Goal: Task Accomplishment & Management: Manage account settings

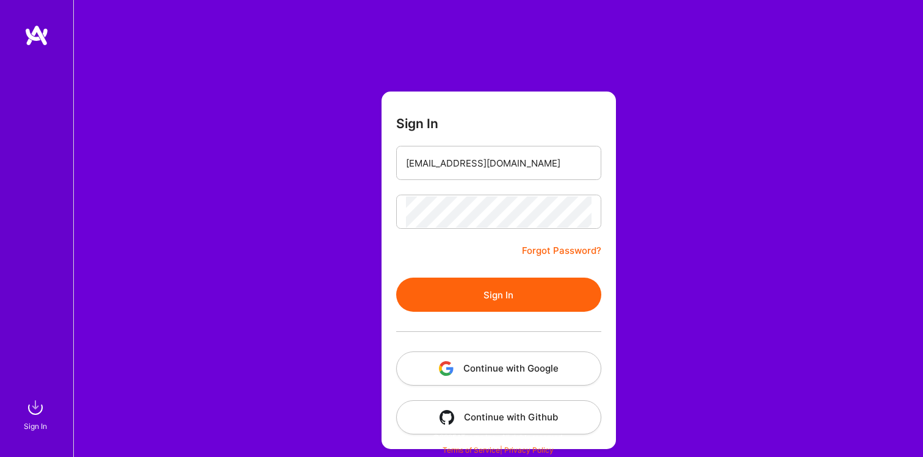
click at [483, 298] on button "Sign In" at bounding box center [498, 295] width 205 height 34
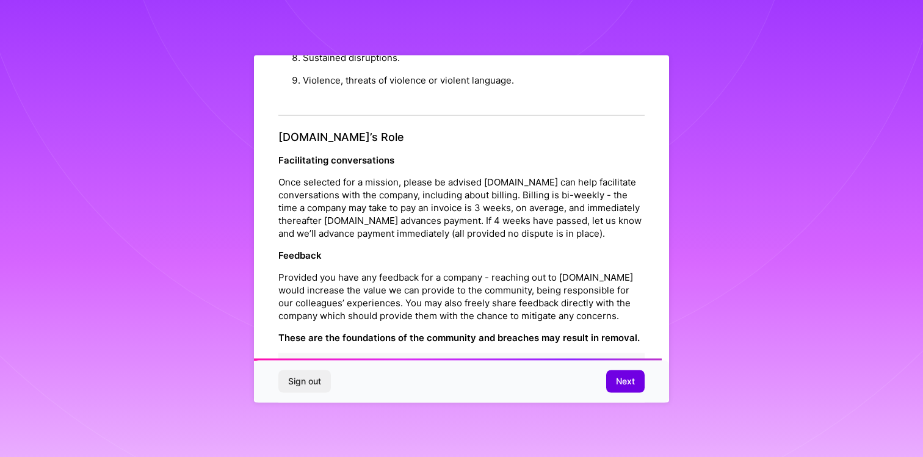
scroll to position [1332, 0]
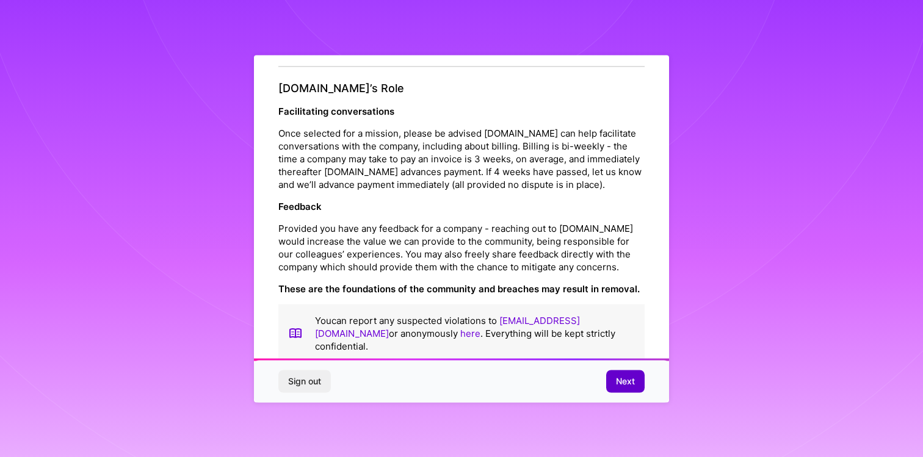
click at [616, 385] on span "Next" at bounding box center [625, 381] width 19 height 12
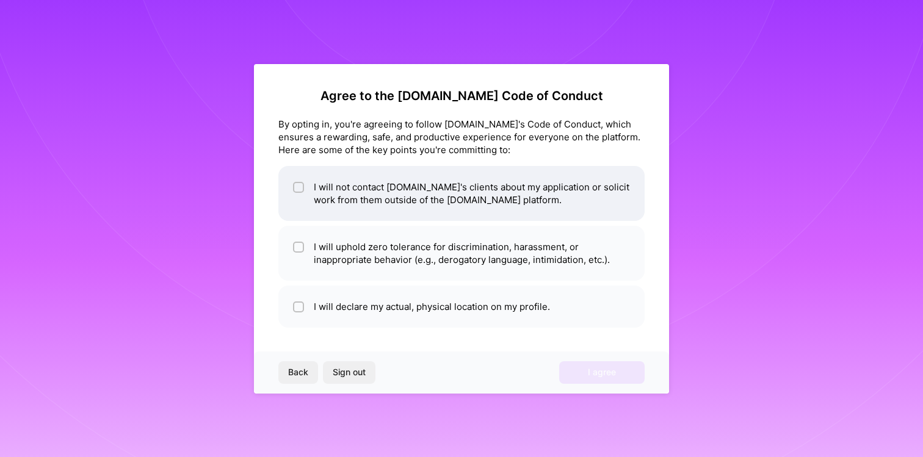
click at [297, 184] on input "checkbox" at bounding box center [299, 188] width 9 height 9
checkbox input "true"
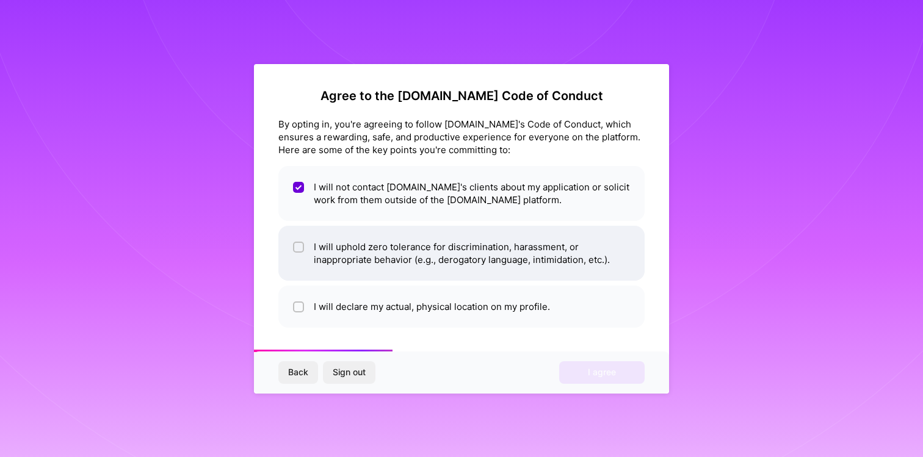
click at [301, 242] on div at bounding box center [298, 247] width 11 height 11
checkbox input "true"
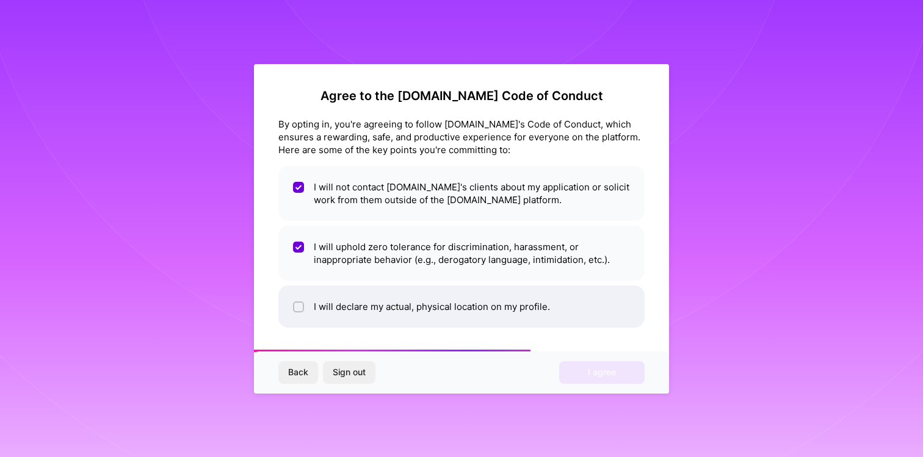
click at [305, 304] on li "I will declare my actual, physical location on my profile." at bounding box center [461, 307] width 366 height 42
checkbox input "true"
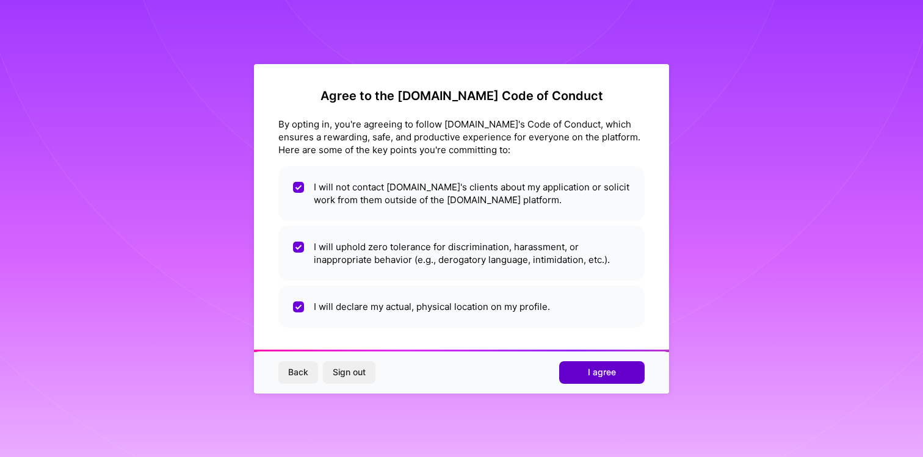
click at [590, 366] on span "I agree" at bounding box center [602, 372] width 28 height 12
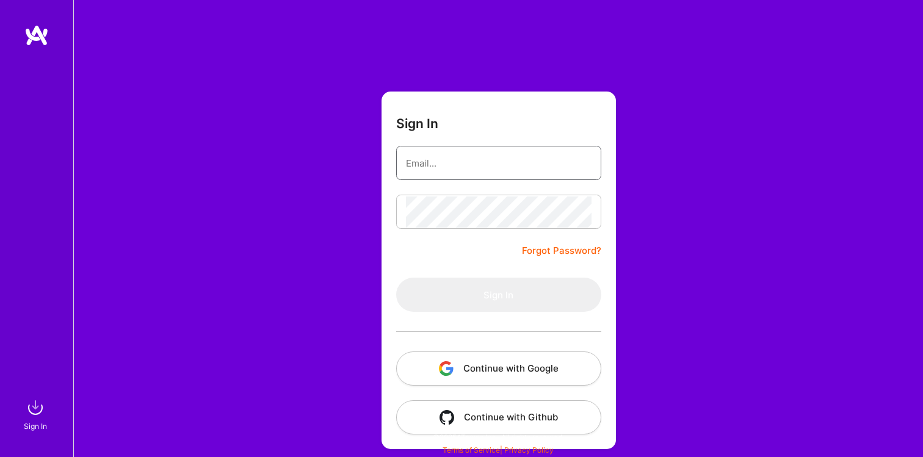
type input "[EMAIL_ADDRESS][DOMAIN_NAME]"
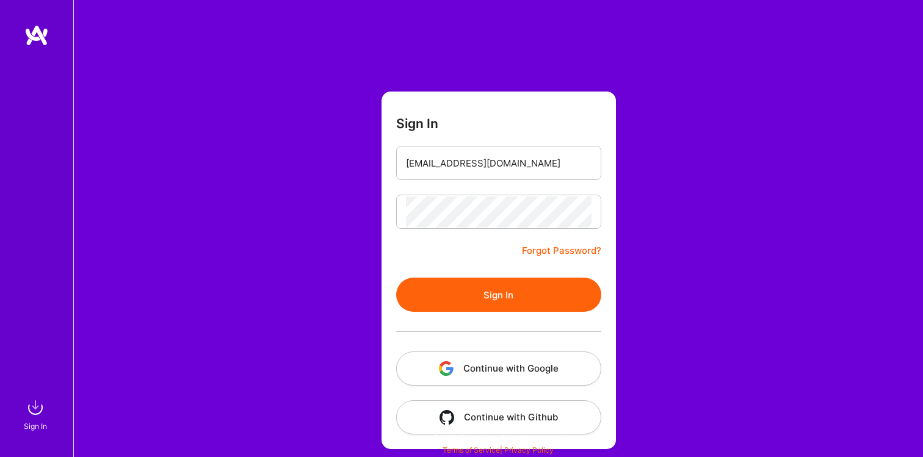
click at [509, 284] on button "Sign In" at bounding box center [498, 295] width 205 height 34
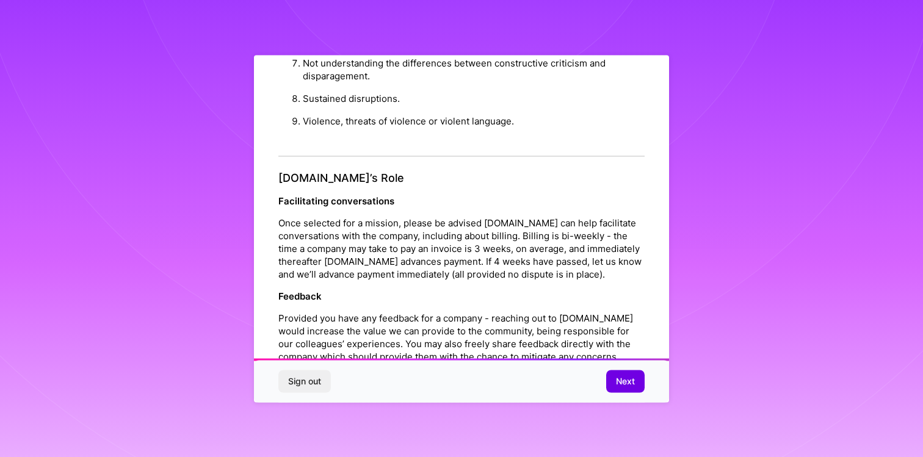
scroll to position [1332, 0]
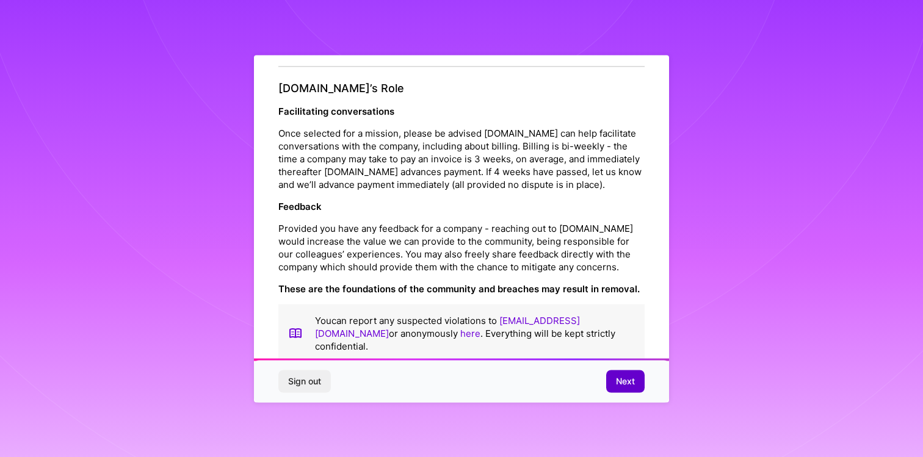
click at [632, 389] on button "Next" at bounding box center [625, 382] width 38 height 22
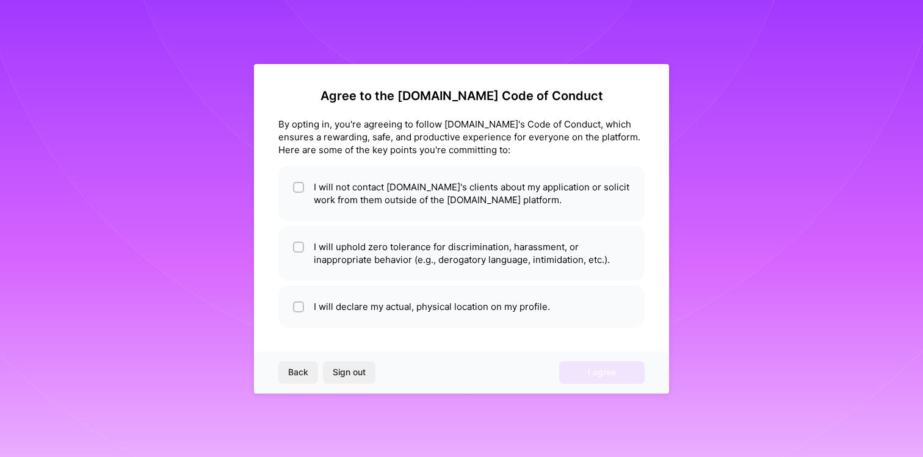
scroll to position [0, 0]
click at [352, 204] on li "I will not contact [DOMAIN_NAME]'s clients about my application or solicit work…" at bounding box center [461, 193] width 366 height 55
checkbox input "true"
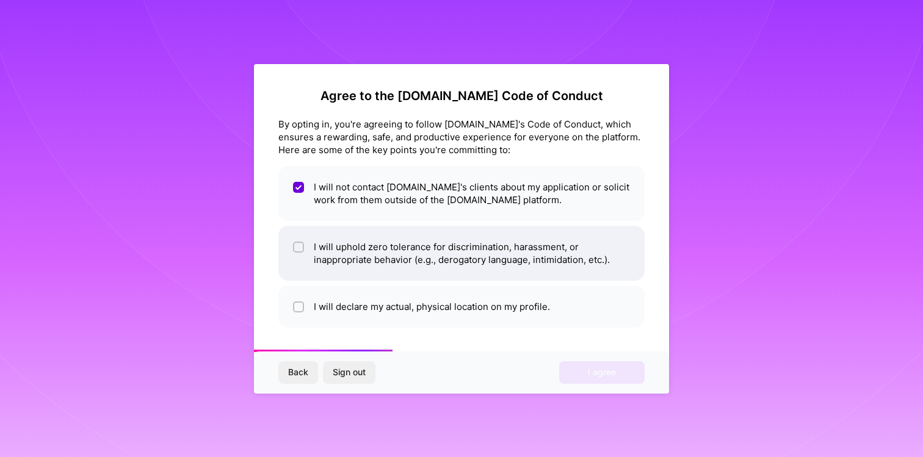
click at [356, 257] on li "I will uphold zero tolerance for discrimination, harassment, or inappropriate b…" at bounding box center [461, 253] width 366 height 55
checkbox input "true"
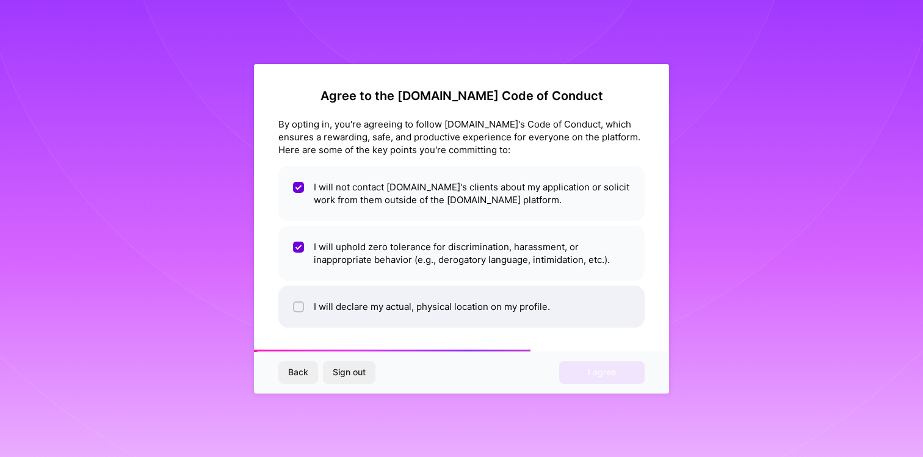
click at [369, 297] on li "I will declare my actual, physical location on my profile." at bounding box center [461, 307] width 366 height 42
checkbox input "true"
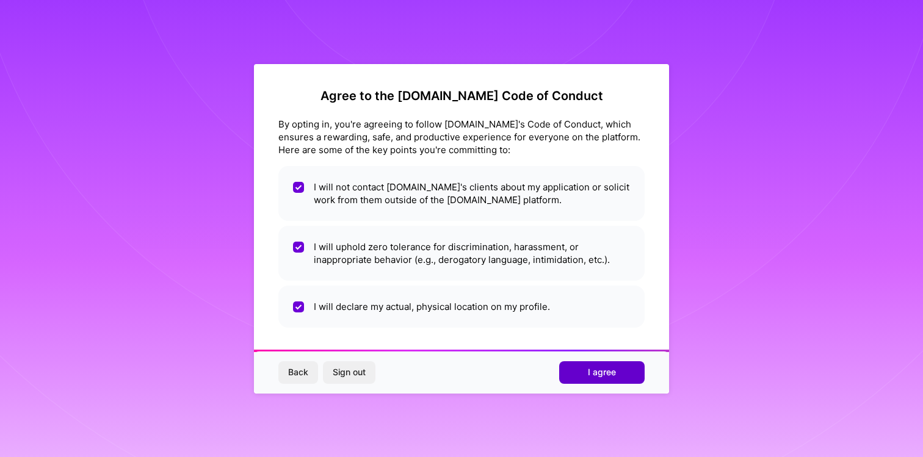
click at [592, 367] on span "I agree" at bounding box center [602, 372] width 28 height 12
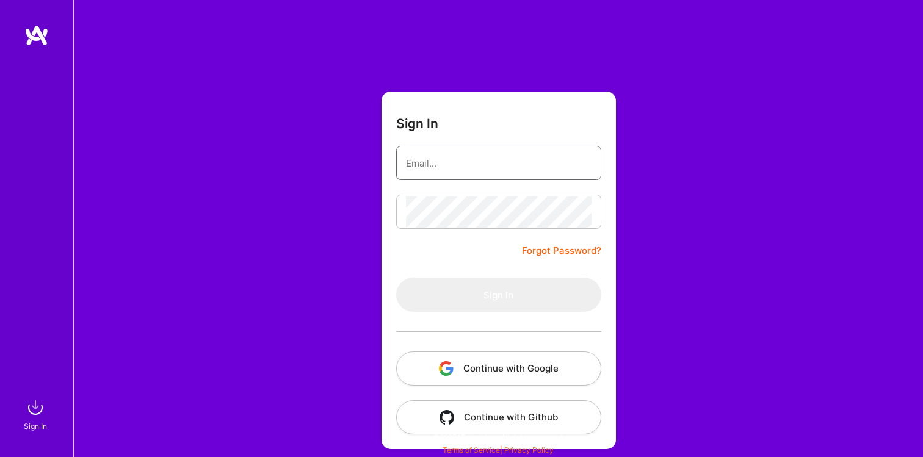
type input "[EMAIL_ADDRESS][DOMAIN_NAME]"
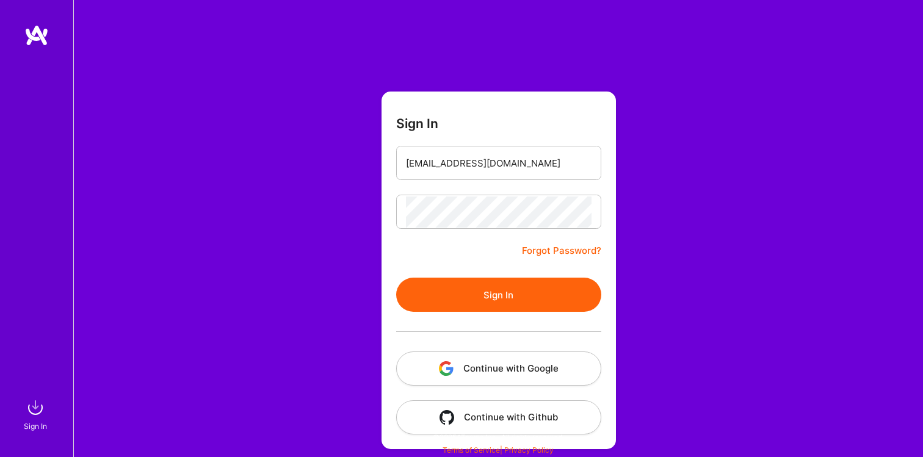
click at [38, 40] on img at bounding box center [36, 35] width 24 height 22
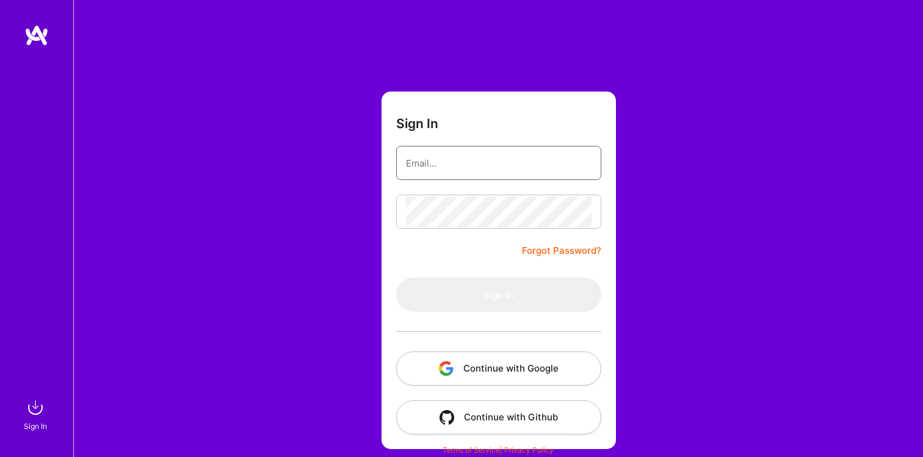
type input "[EMAIL_ADDRESS][DOMAIN_NAME]"
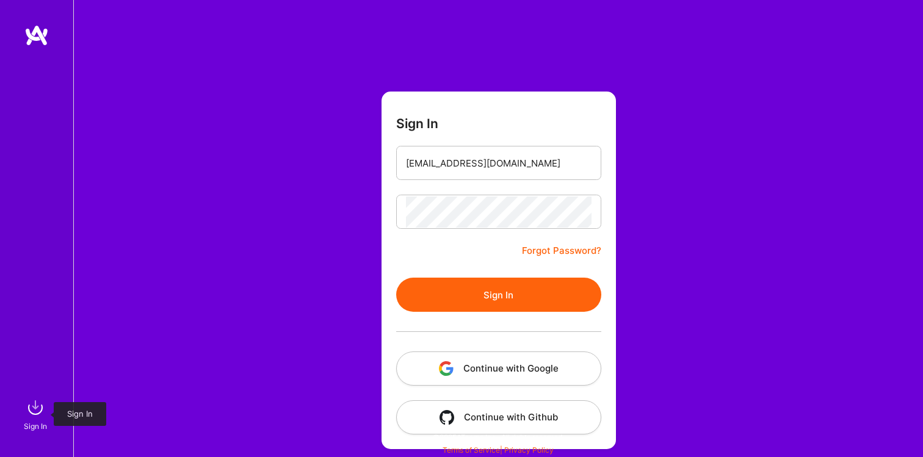
click at [34, 415] on img at bounding box center [35, 408] width 24 height 24
